Goal: Transaction & Acquisition: Obtain resource

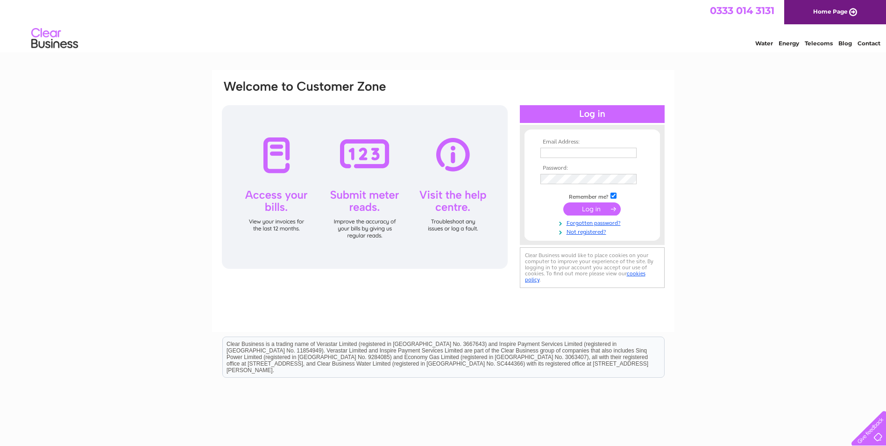
type input "jeanetterob1066@gmail.com"
click at [591, 209] on input "submit" at bounding box center [591, 208] width 57 height 13
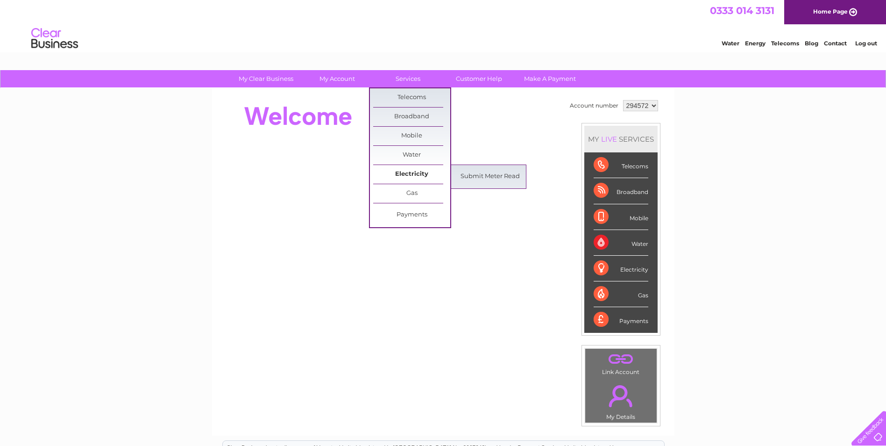
click at [422, 173] on link "Electricity" at bounding box center [411, 174] width 77 height 19
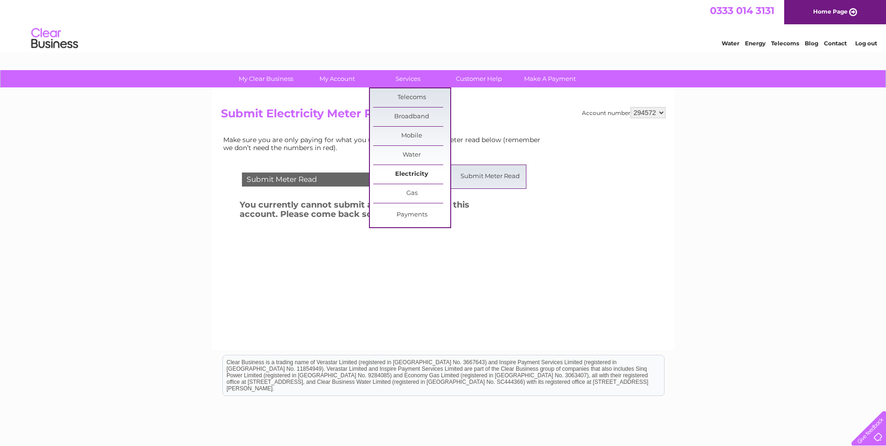
click at [411, 172] on link "Electricity" at bounding box center [411, 174] width 77 height 19
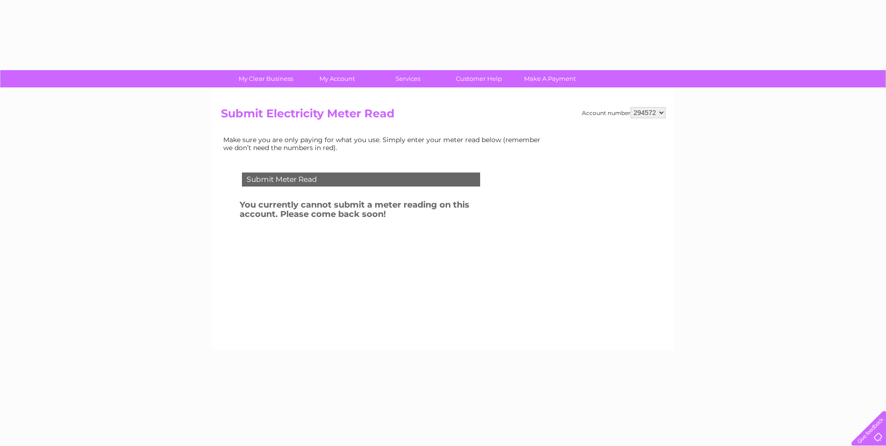
click at [410, 171] on td "Submit Meter Read" at bounding box center [361, 178] width 243 height 30
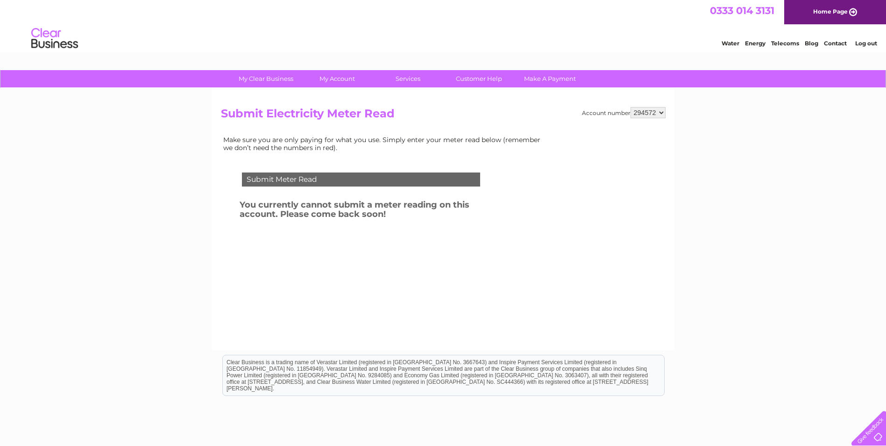
click at [662, 112] on select "294572" at bounding box center [648, 112] width 35 height 11
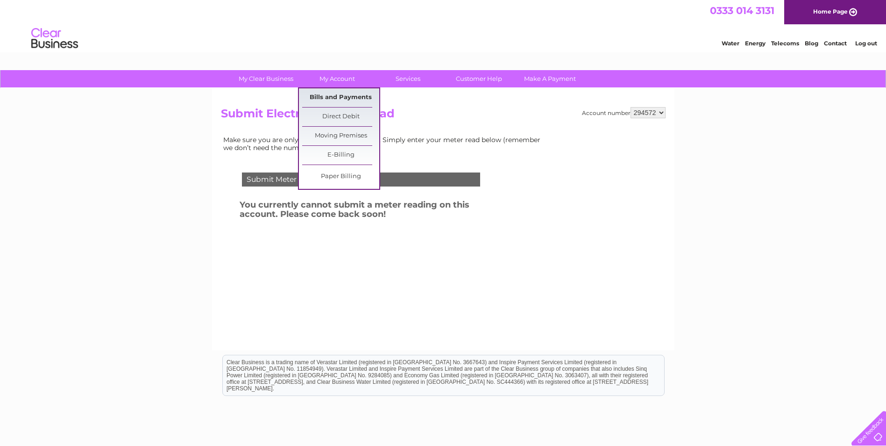
click at [338, 97] on link "Bills and Payments" at bounding box center [340, 97] width 77 height 19
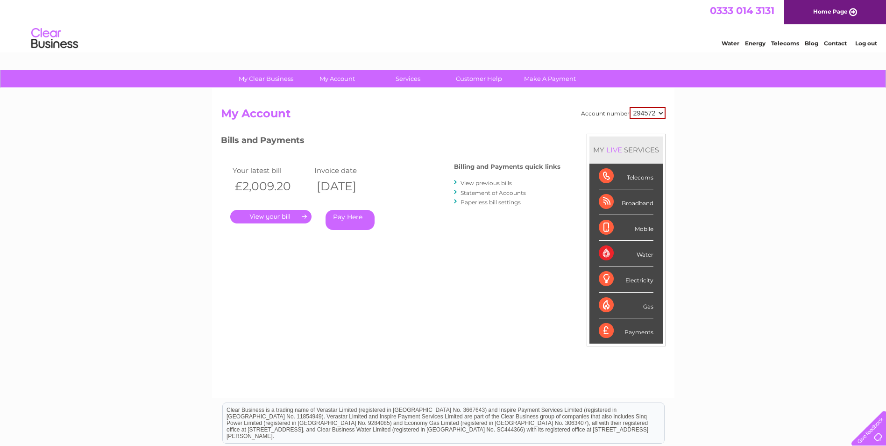
click at [262, 218] on link "." at bounding box center [270, 217] width 81 height 14
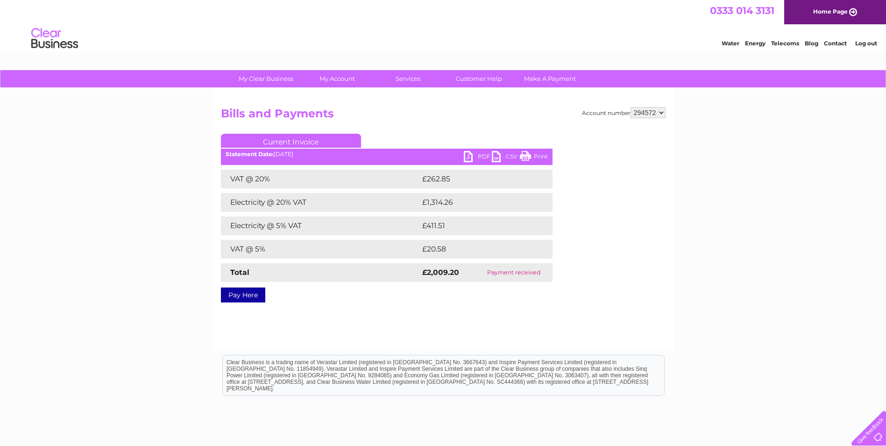
click at [472, 157] on link "PDF" at bounding box center [478, 158] width 28 height 14
